Goal: Navigation & Orientation: Find specific page/section

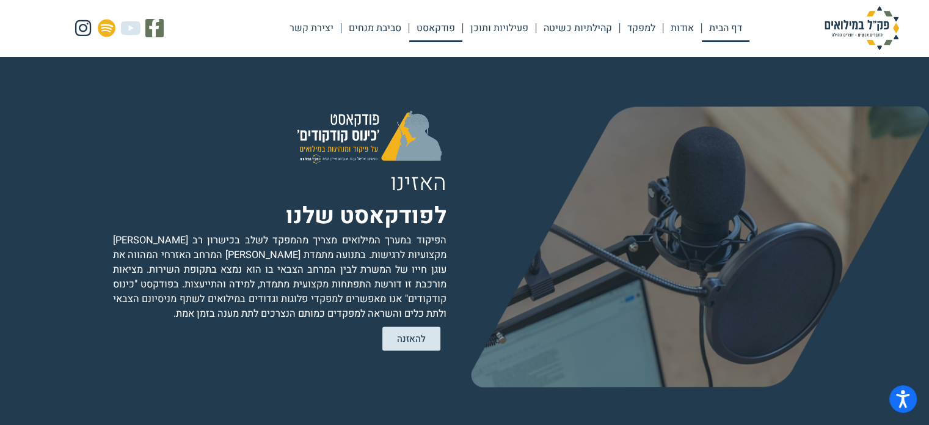
scroll to position [2102, 0]
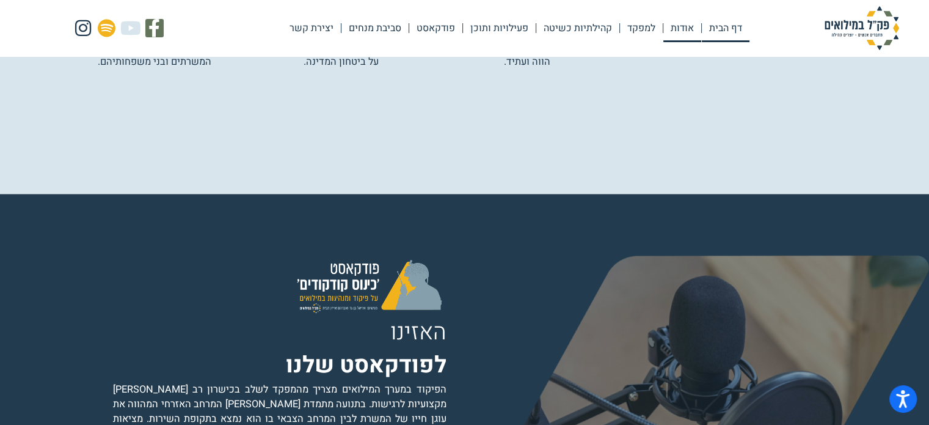
click at [679, 22] on link "אודות" at bounding box center [683, 28] width 38 height 28
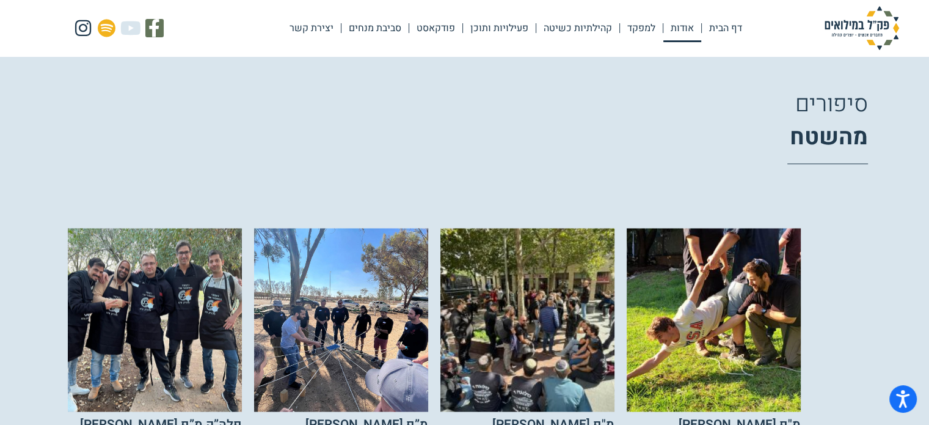
scroll to position [1772, 0]
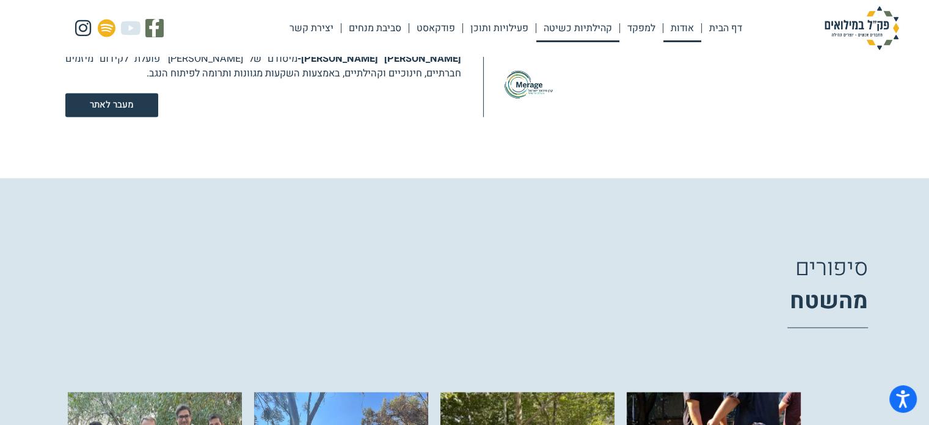
click at [596, 21] on link "קהילתיות כשיטה" at bounding box center [578, 28] width 83 height 28
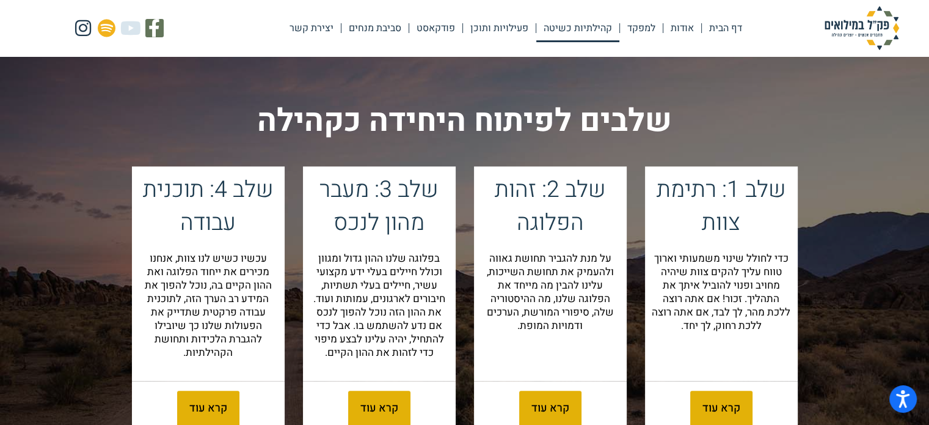
scroll to position [1222, 0]
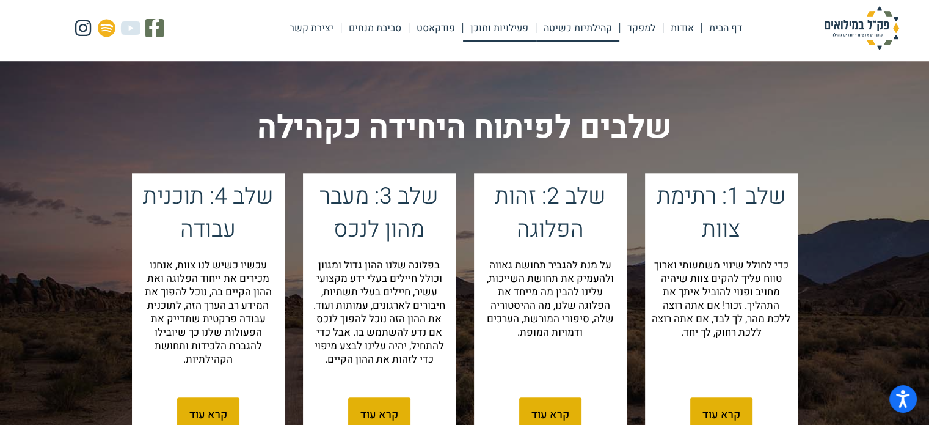
click at [518, 27] on link "פעילויות ותוכן" at bounding box center [499, 28] width 73 height 28
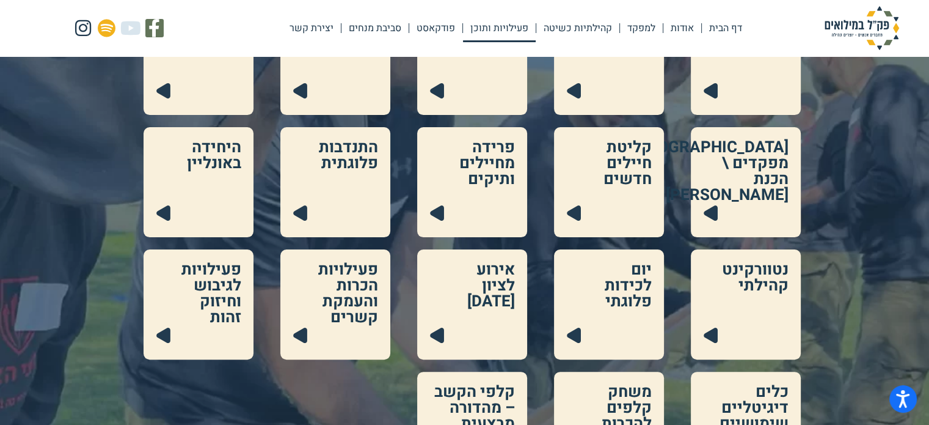
scroll to position [306, 0]
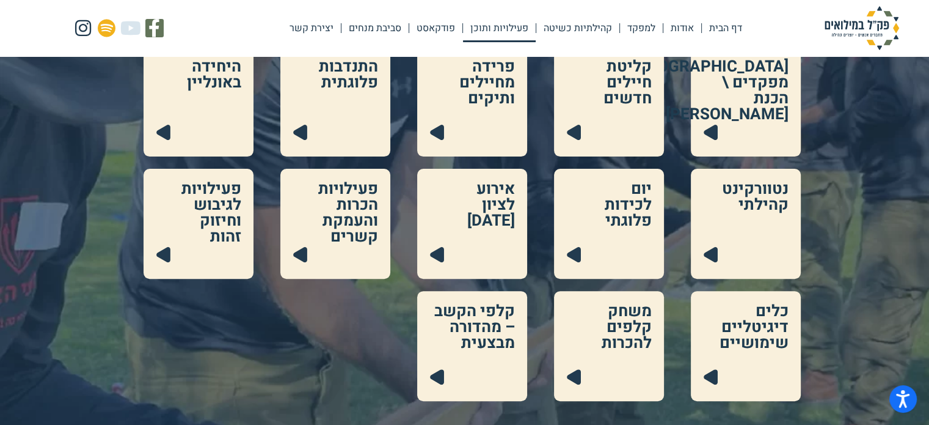
click at [675, 304] on div "פק"ל כיס .cls-1{fill:#223b4f;} פק"ל בשגרה .cls-1{fill:#223b4f;} פק"ל לאימון .cl…" at bounding box center [465, 162] width 672 height 477
click at [636, 324] on link at bounding box center [609, 346] width 110 height 110
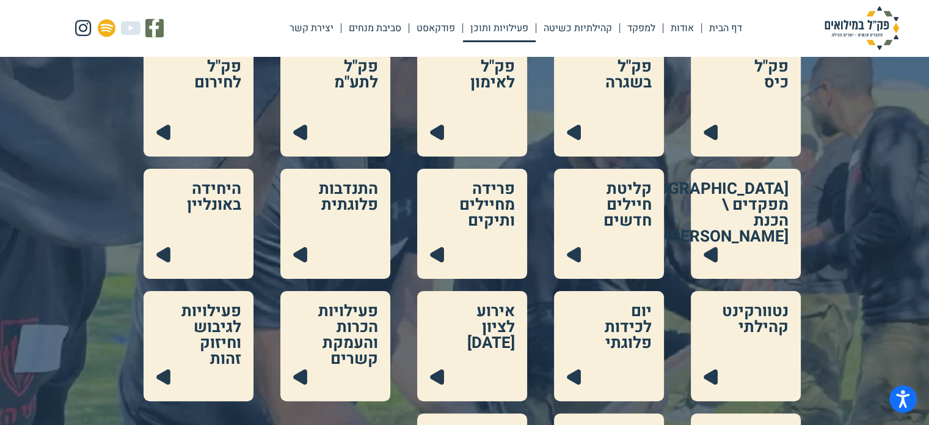
click at [764, 99] on link at bounding box center [746, 101] width 110 height 110
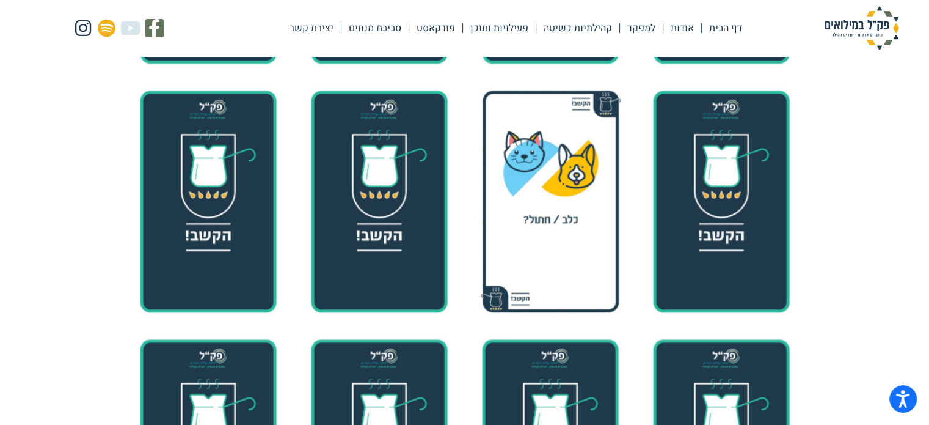
scroll to position [917, 0]
